Goal: Obtain resource: Download file/media

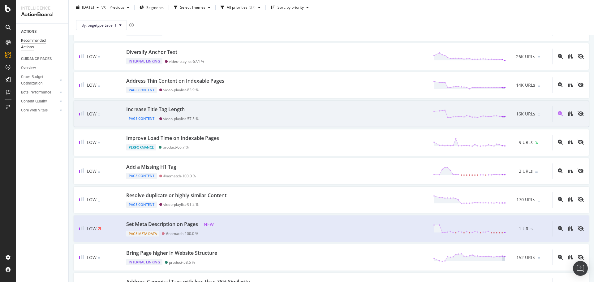
scroll to position [155, 0]
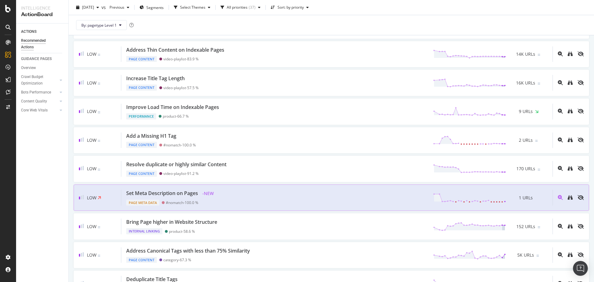
click at [361, 193] on div "Set Meta Description on Pages - NEW Page Meta Data #nomatch - 100.0 % 1 URLs" at bounding box center [336, 198] width 431 height 16
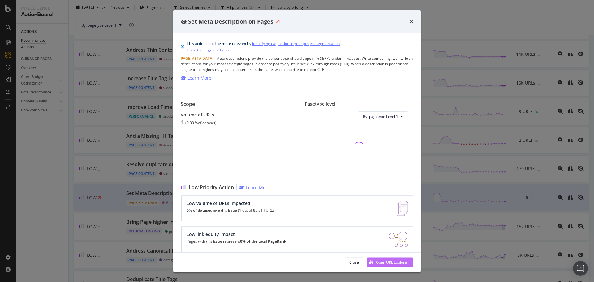
click at [401, 264] on div "Open URL Explorer" at bounding box center [392, 261] width 32 height 5
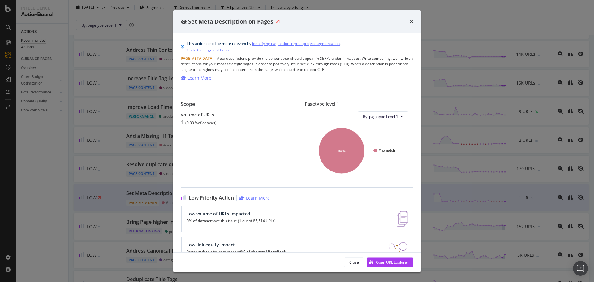
click at [41, 215] on div "Set Meta Description on Pages This action could be more relevant by identifying…" at bounding box center [297, 141] width 594 height 282
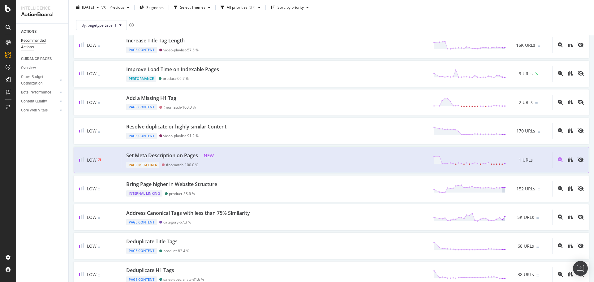
scroll to position [247, 0]
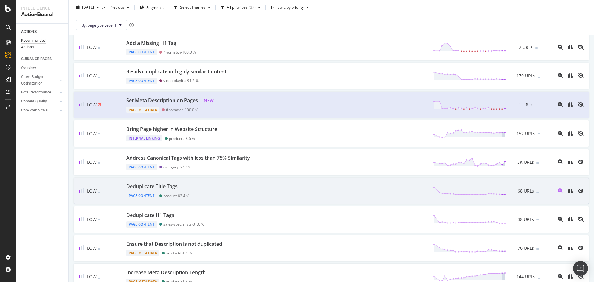
click at [371, 187] on div "Deduplicate Title Tags Page Content product - 82.4 % 68 URLs" at bounding box center [336, 191] width 431 height 16
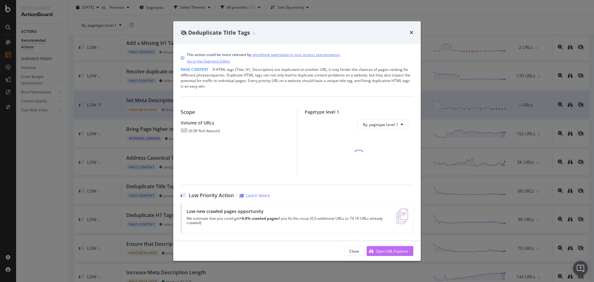
click at [397, 252] on div "Open URL Explorer" at bounding box center [392, 250] width 32 height 5
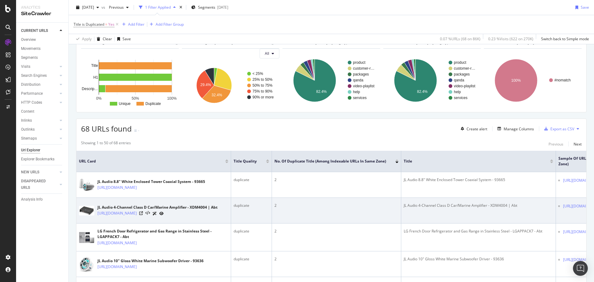
scroll to position [62, 0]
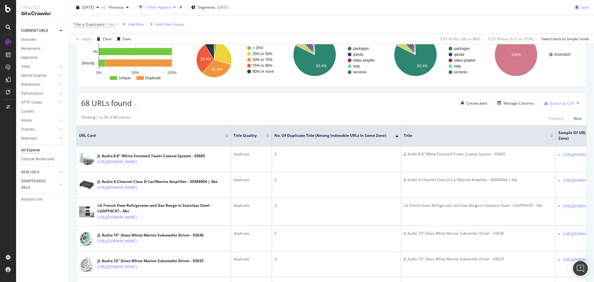
click at [576, 103] on icon at bounding box center [577, 103] width 2 height 4
click at [518, 115] on div "Showing 1 to 50 of 68 entries Previous Next" at bounding box center [331, 117] width 510 height 7
click at [555, 104] on div "Export as CSV" at bounding box center [562, 103] width 24 height 5
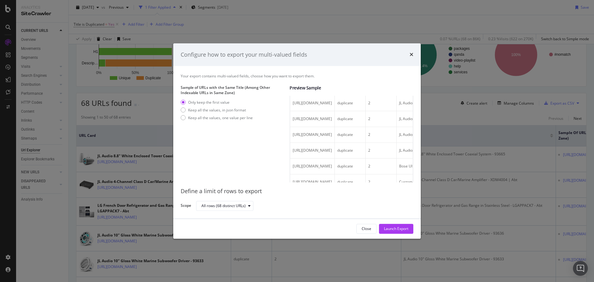
scroll to position [124, 0]
click at [225, 119] on div "Keep all the values, one value per line" at bounding box center [220, 117] width 65 height 5
click at [392, 232] on div "Launch Export" at bounding box center [396, 228] width 24 height 9
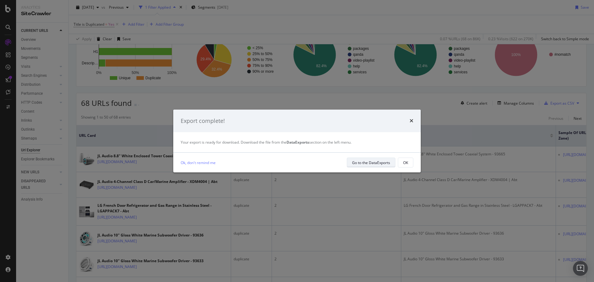
click at [370, 158] on div "Go to the DataExports" at bounding box center [371, 162] width 38 height 9
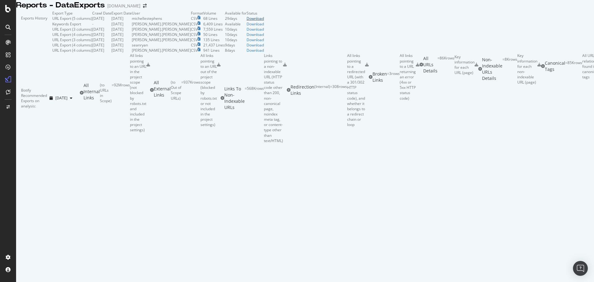
click at [264, 21] on div "Download" at bounding box center [254, 18] width 17 height 5
click at [33, 71] on div "ActionBoard" at bounding box center [35, 71] width 24 height 6
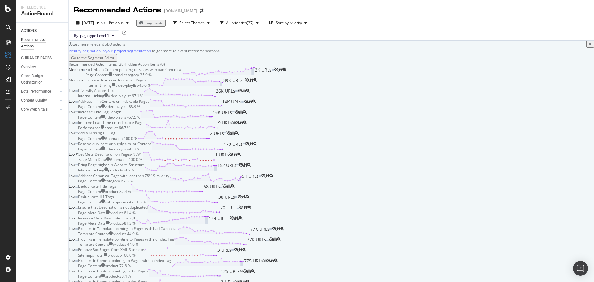
scroll to position [278, 0]
click at [222, 183] on div "Deduplicate Title Tags Page Content product - 82.4 % 68 URLs" at bounding box center [150, 188] width 144 height 11
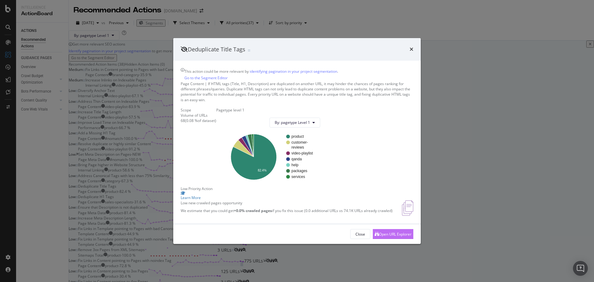
click at [384, 237] on div "Open URL Explorer" at bounding box center [395, 233] width 32 height 5
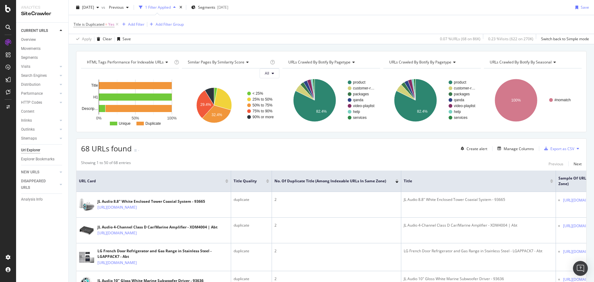
scroll to position [31, 0]
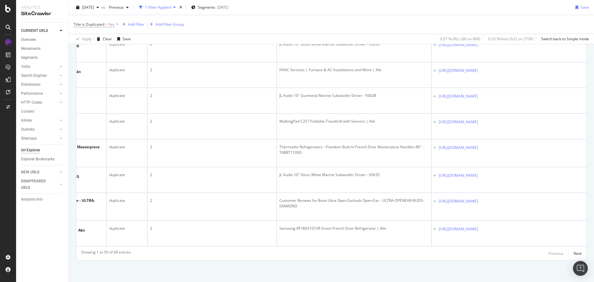
scroll to position [0, 0]
